Goal: Use online tool/utility: Utilize a website feature to perform a specific function

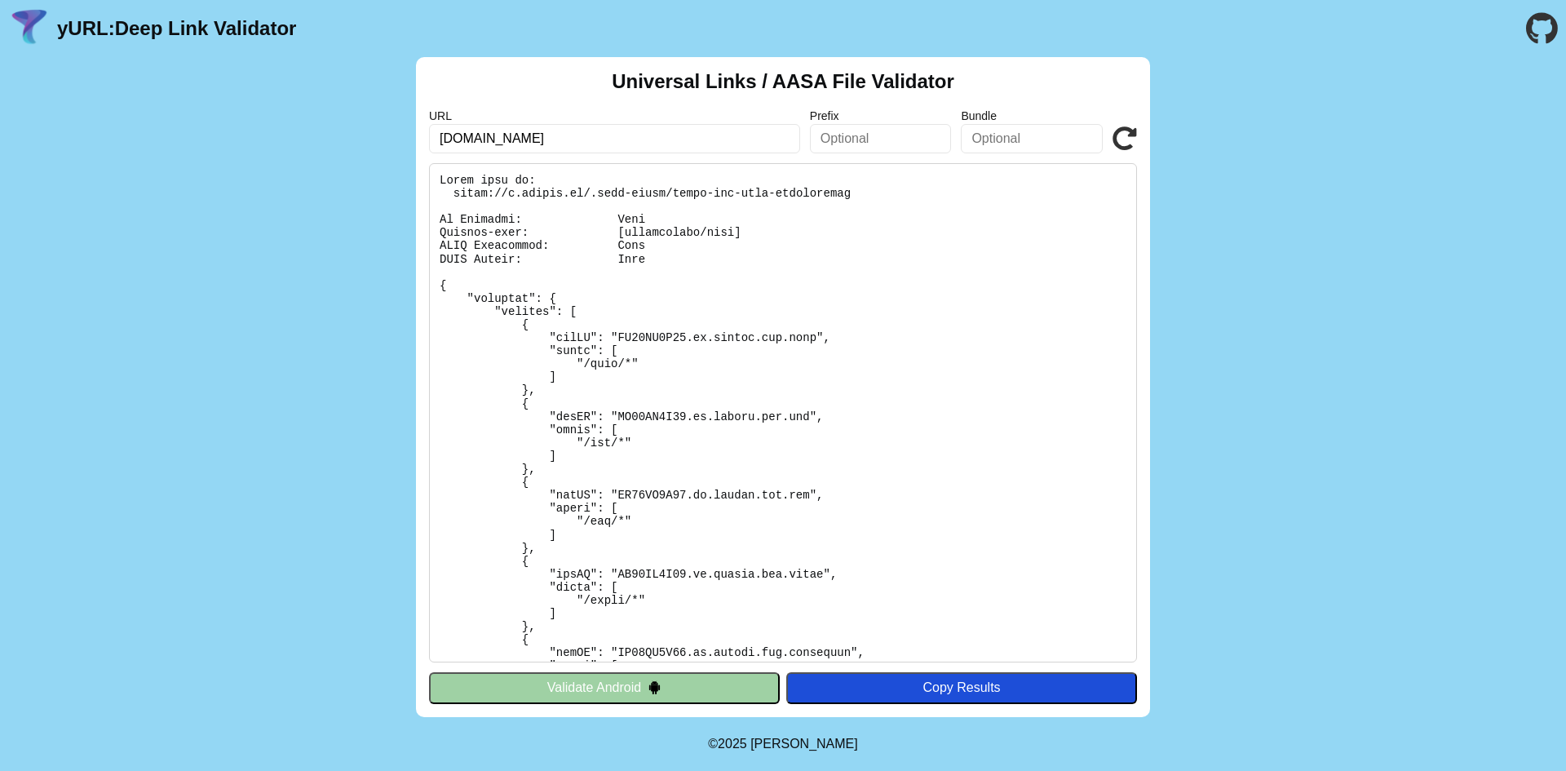
scroll to position [5752, 0]
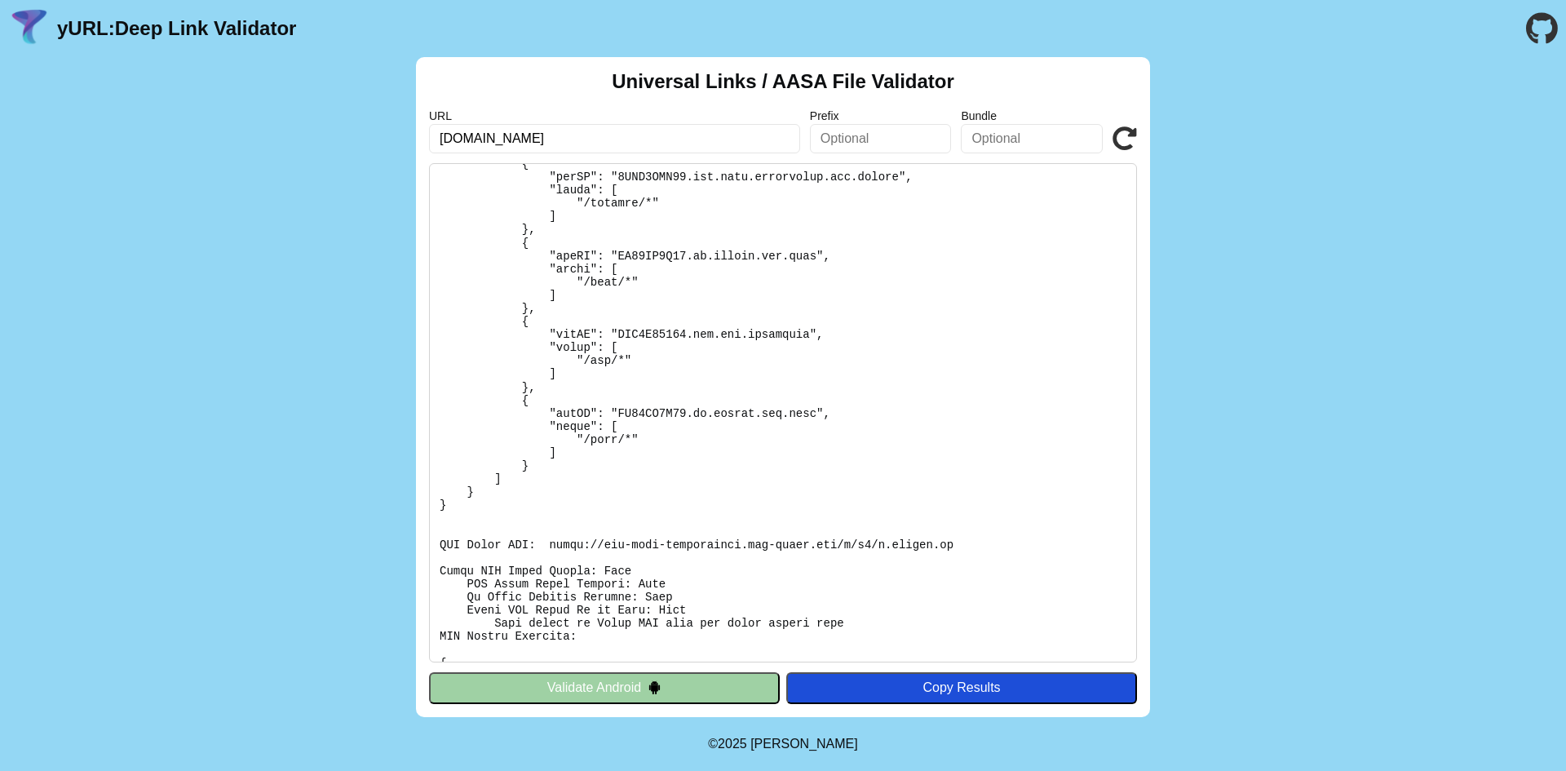
click at [718, 688] on button "Validate Android" at bounding box center [604, 687] width 351 height 31
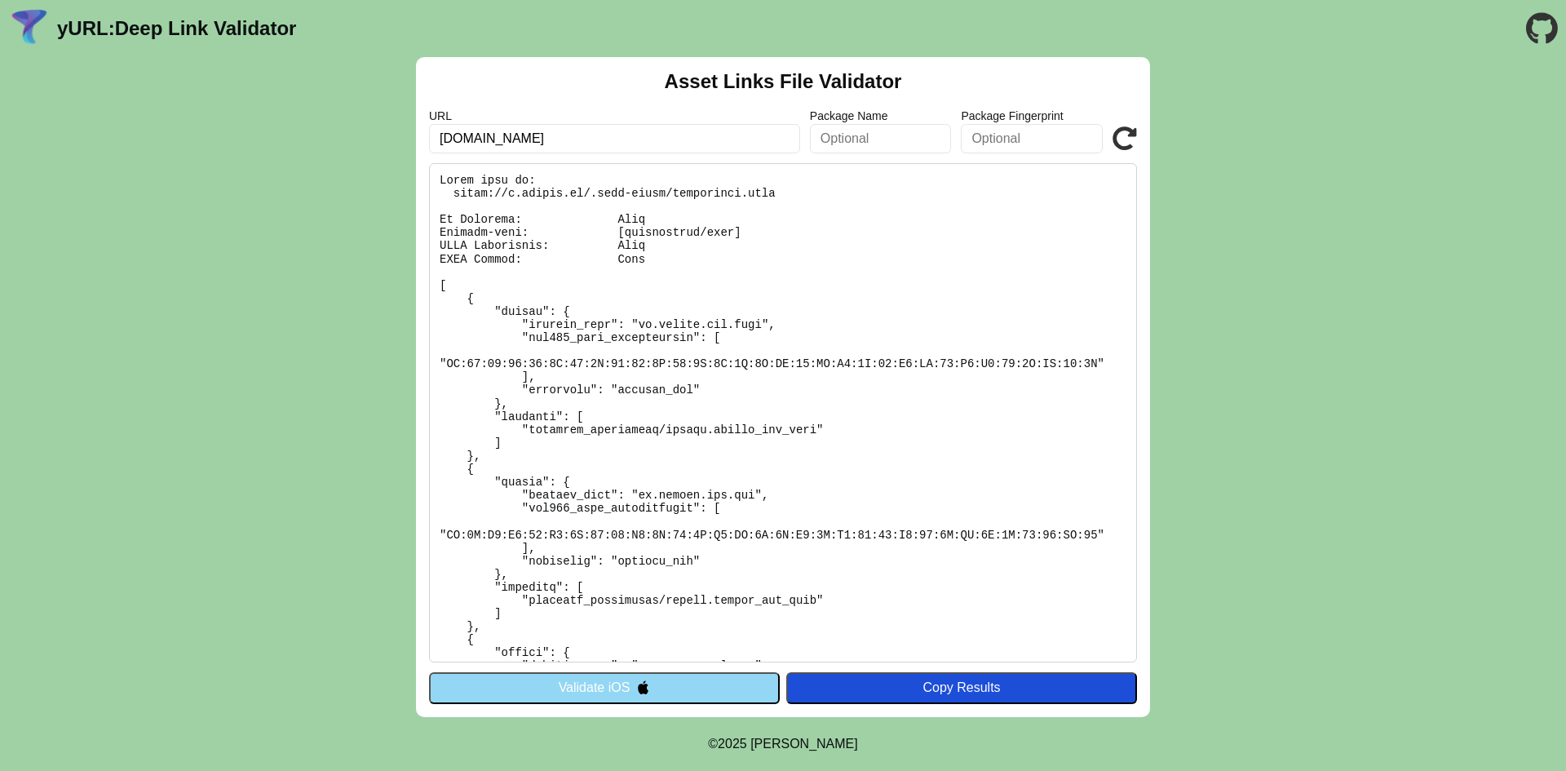
click at [930, 315] on pre at bounding box center [783, 412] width 708 height 499
